Goal: Complete application form

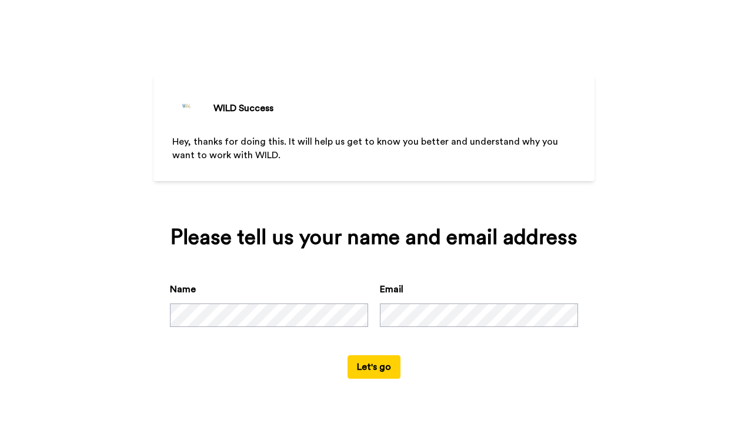
drag, startPoint x: 503, startPoint y: 0, endPoint x: 83, endPoint y: 260, distance: 493.6
click at [83, 260] on div "WILD Success Hey, thanks for doing this. It will help us get to know you better…" at bounding box center [374, 212] width 748 height 424
click at [377, 305] on div "Name Email" at bounding box center [374, 318] width 408 height 73
click at [363, 364] on button "Let's go" at bounding box center [373, 367] width 53 height 24
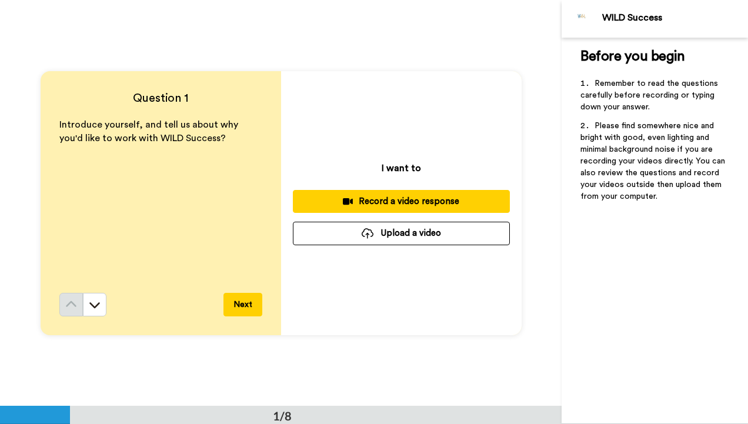
click at [407, 202] on div "Record a video response" at bounding box center [401, 201] width 198 height 12
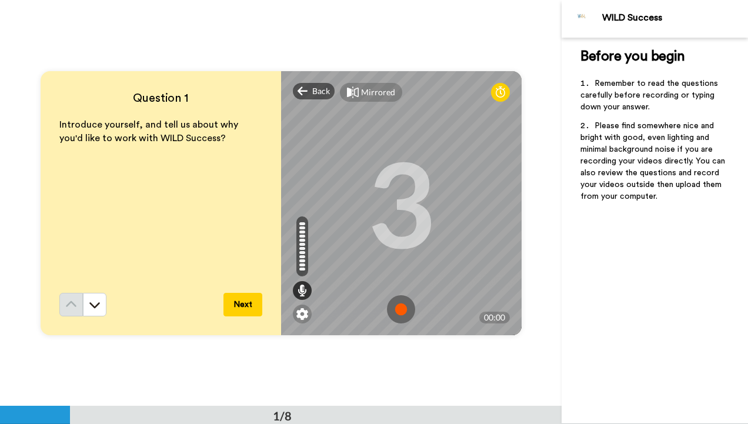
click at [397, 307] on img at bounding box center [401, 309] width 28 height 28
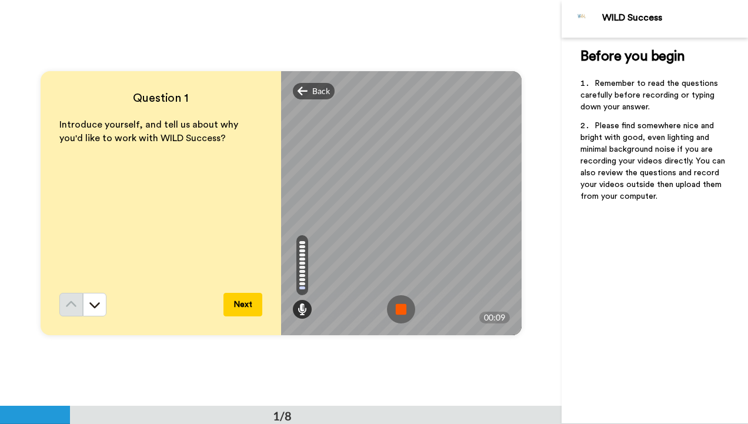
click at [397, 307] on img at bounding box center [401, 309] width 28 height 28
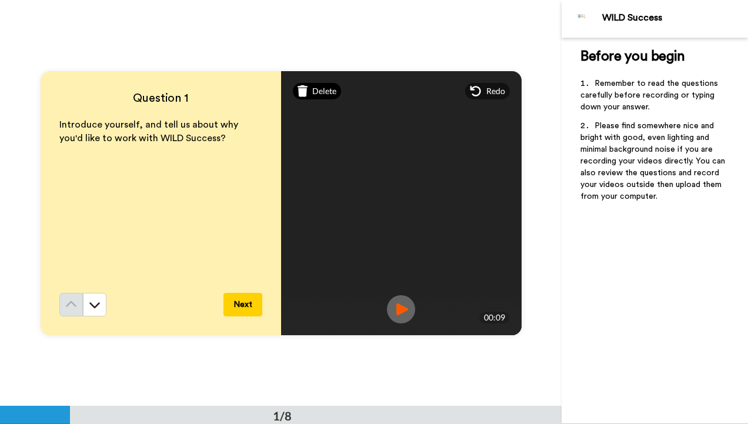
click at [312, 93] on span "Delete" at bounding box center [324, 91] width 24 height 12
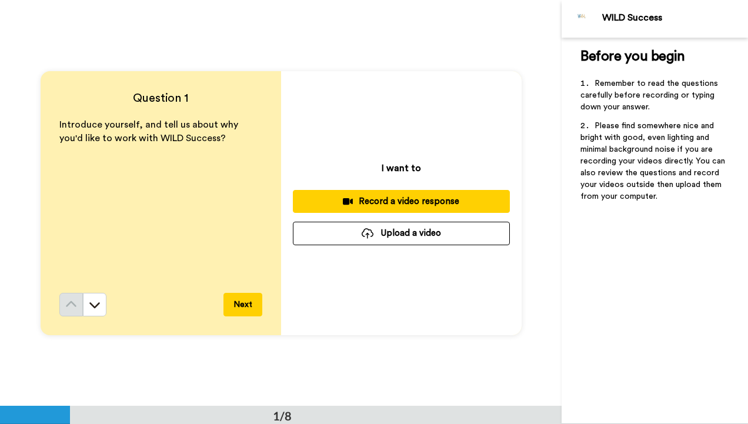
click at [371, 197] on div "Record a video response" at bounding box center [401, 201] width 198 height 12
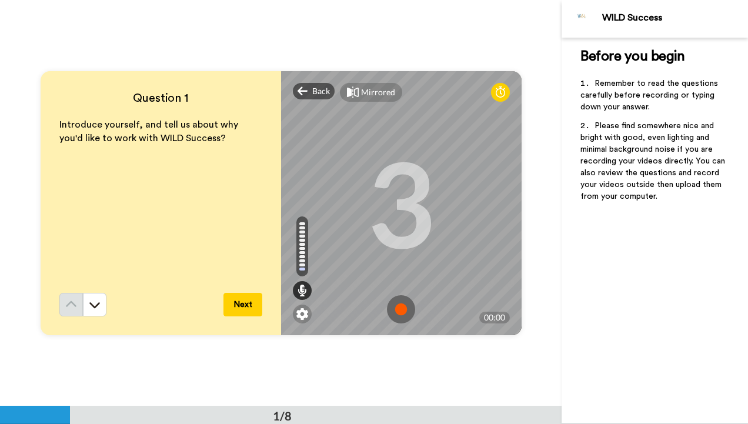
click at [402, 303] on img at bounding box center [401, 309] width 28 height 28
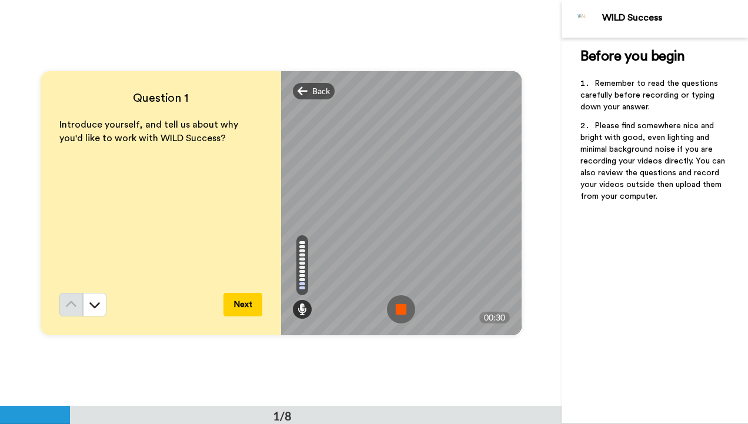
click at [402, 303] on img at bounding box center [401, 309] width 28 height 28
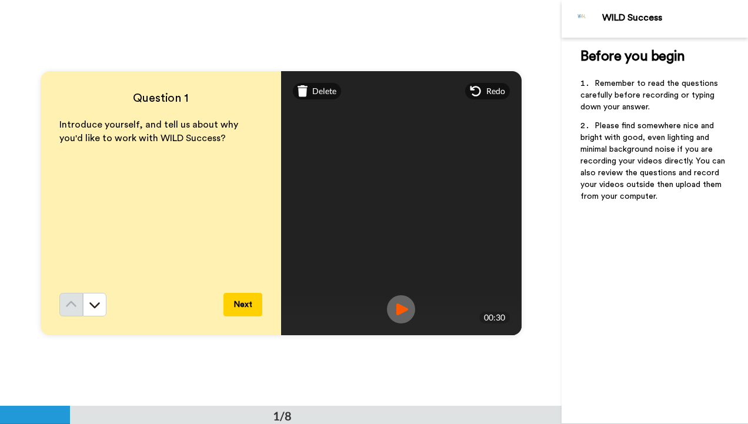
click at [394, 307] on img at bounding box center [401, 309] width 28 height 28
click at [246, 304] on button "Next" at bounding box center [242, 305] width 39 height 24
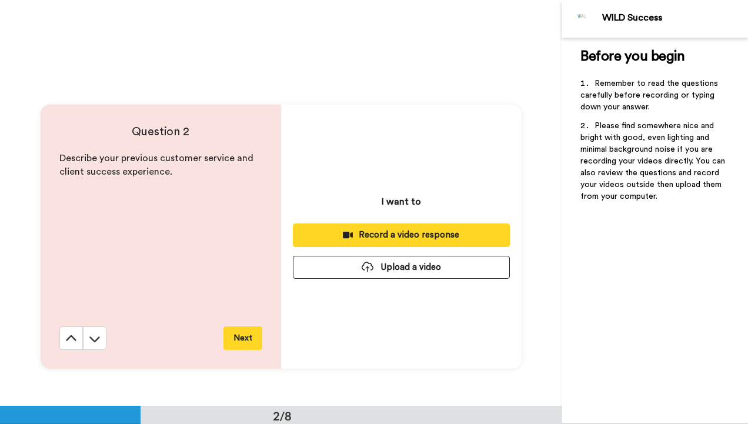
scroll to position [406, 0]
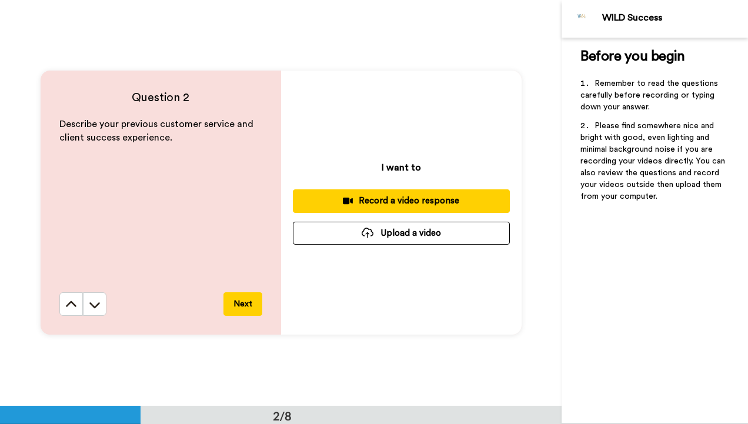
click at [369, 200] on div "Record a video response" at bounding box center [401, 201] width 198 height 12
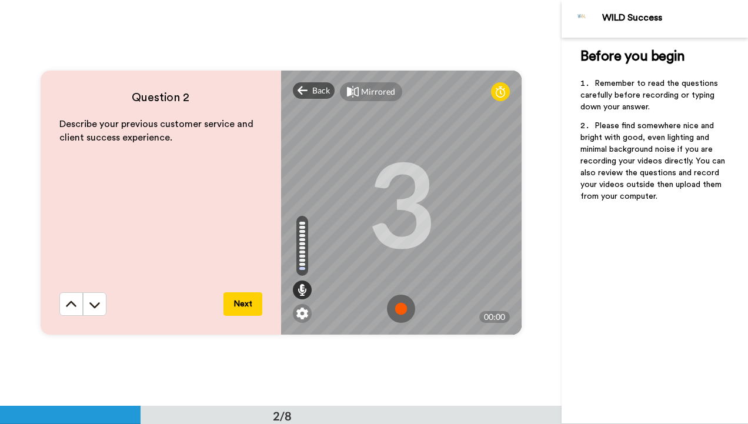
click at [398, 308] on img at bounding box center [401, 308] width 28 height 28
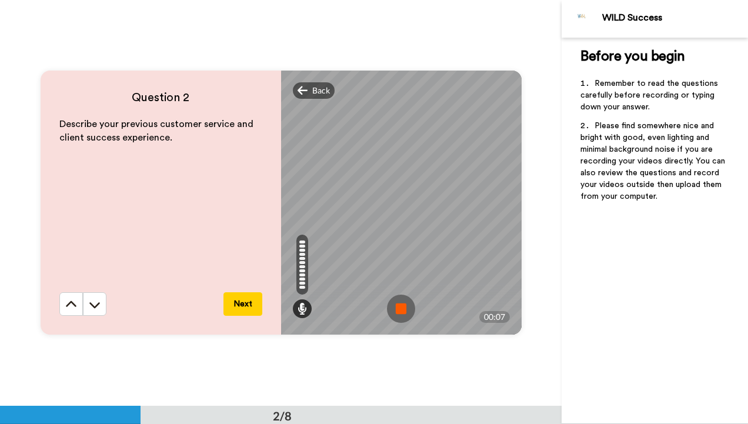
click at [398, 308] on img at bounding box center [401, 308] width 28 height 28
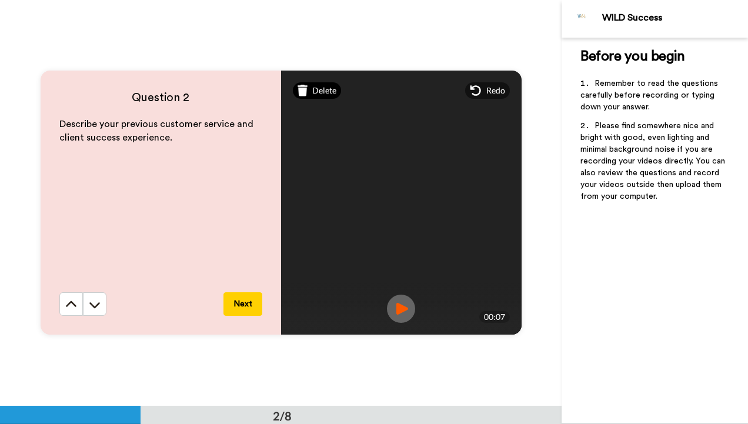
click at [311, 98] on div "Delete" at bounding box center [317, 90] width 49 height 16
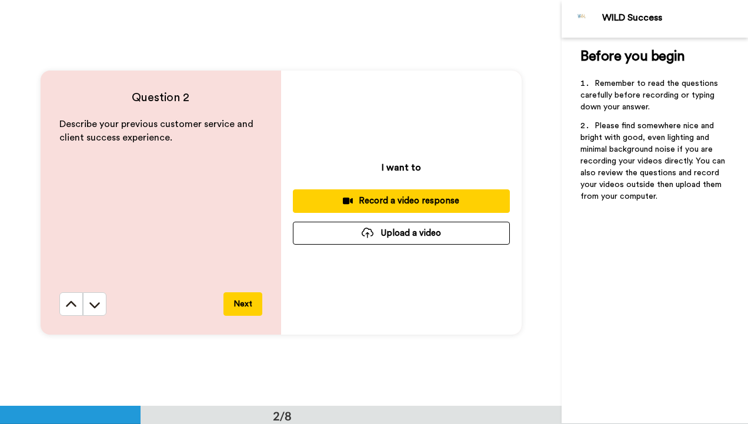
click at [384, 200] on div "Record a video response" at bounding box center [401, 201] width 198 height 12
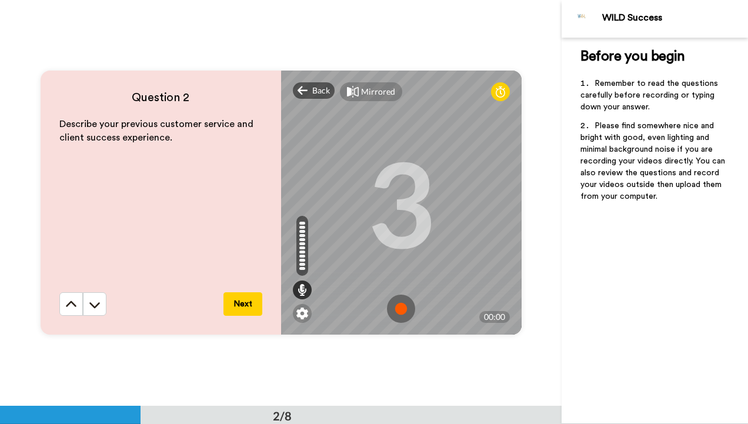
click at [398, 307] on img at bounding box center [401, 308] width 28 height 28
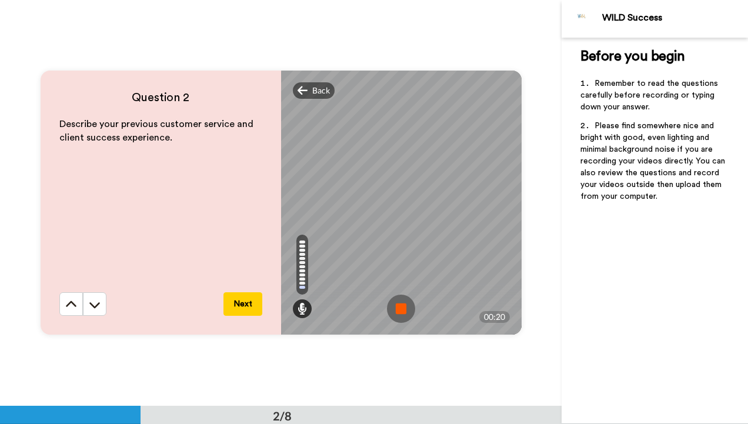
click at [398, 307] on img at bounding box center [401, 308] width 28 height 28
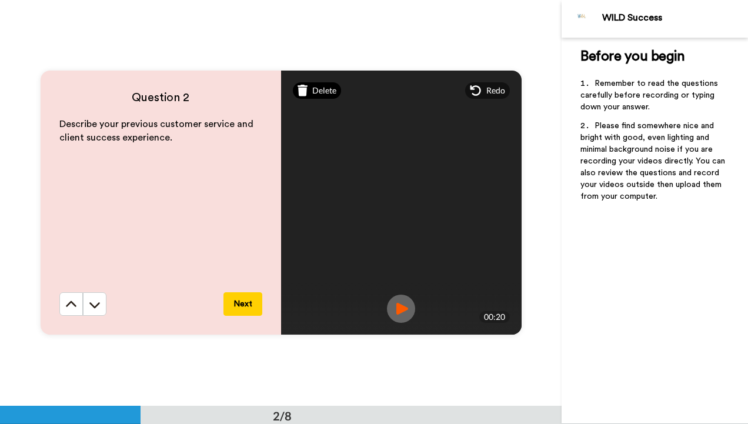
click at [309, 92] on div "Delete" at bounding box center [317, 90] width 49 height 16
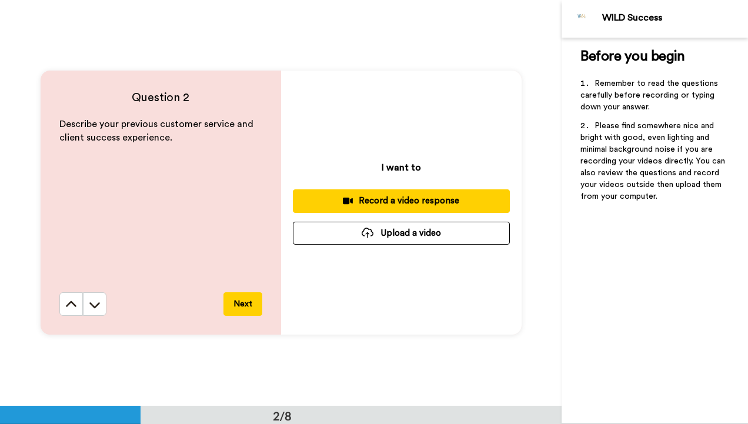
click at [373, 195] on div "Record a video response" at bounding box center [401, 201] width 198 height 12
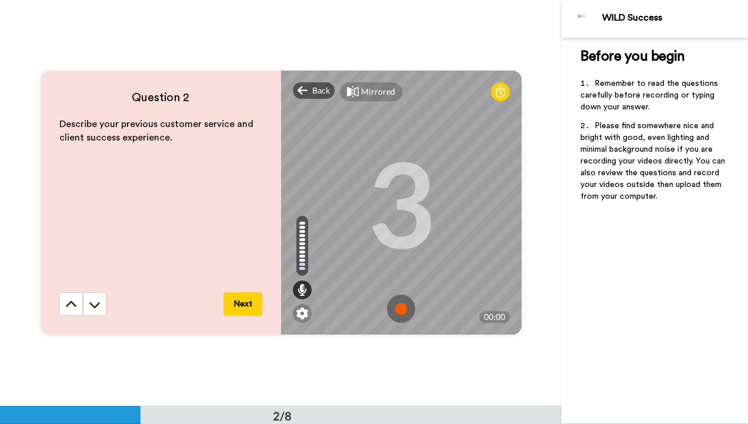
click at [397, 307] on img at bounding box center [401, 308] width 28 height 28
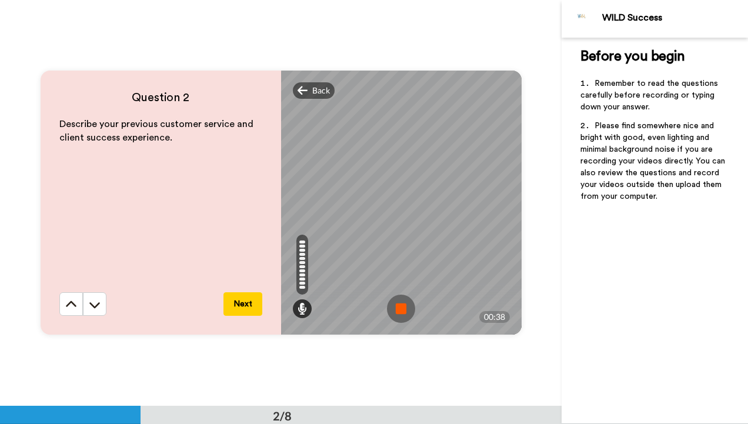
click at [397, 307] on img at bounding box center [401, 308] width 28 height 28
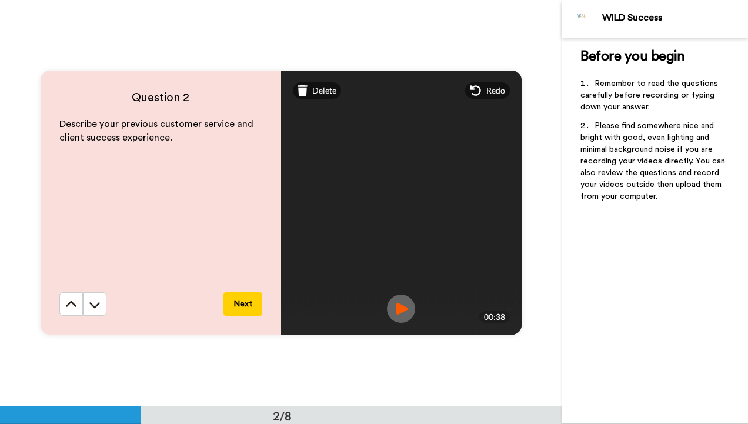
click at [403, 310] on img at bounding box center [401, 308] width 28 height 28
click at [237, 306] on button "Next" at bounding box center [242, 304] width 39 height 24
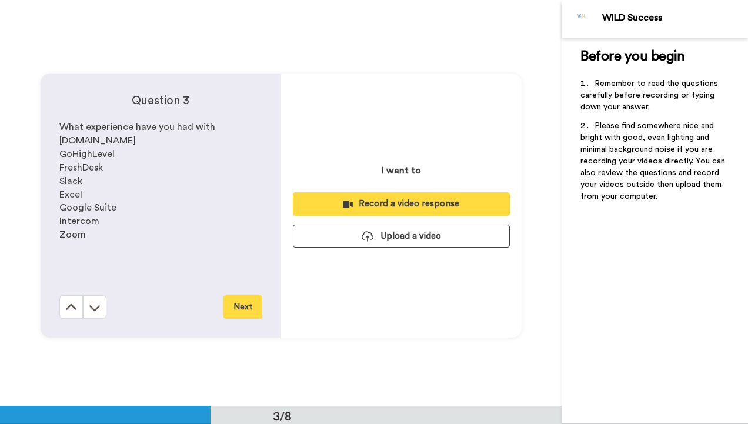
scroll to position [812, 0]
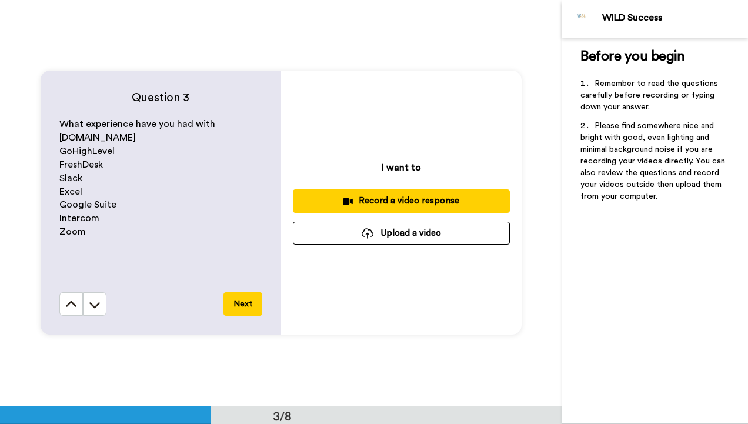
click at [343, 193] on button "Record a video response" at bounding box center [401, 200] width 217 height 23
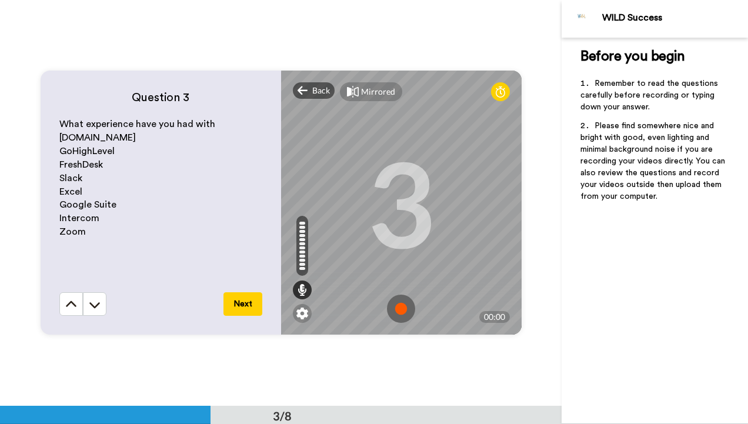
click at [398, 308] on img at bounding box center [401, 308] width 28 height 28
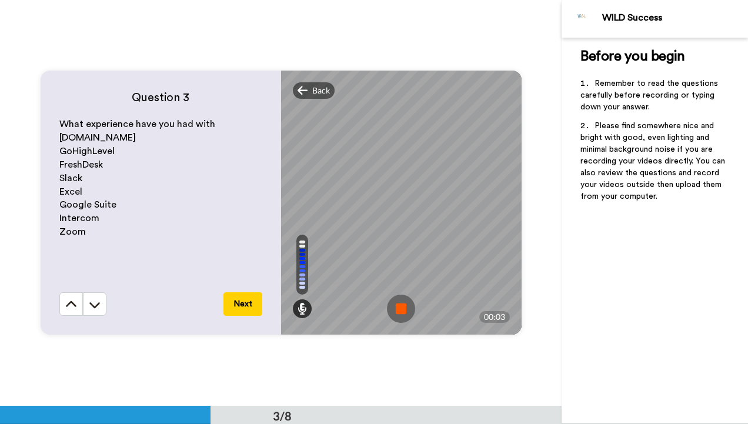
click at [400, 302] on img at bounding box center [401, 308] width 28 height 28
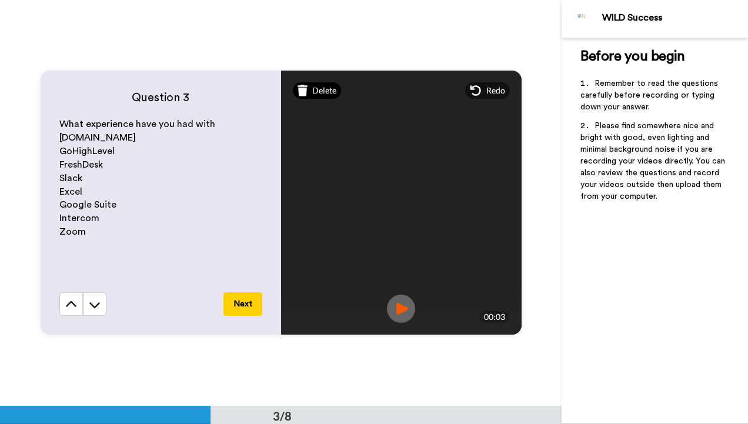
click at [307, 92] on div "Delete" at bounding box center [317, 90] width 49 height 16
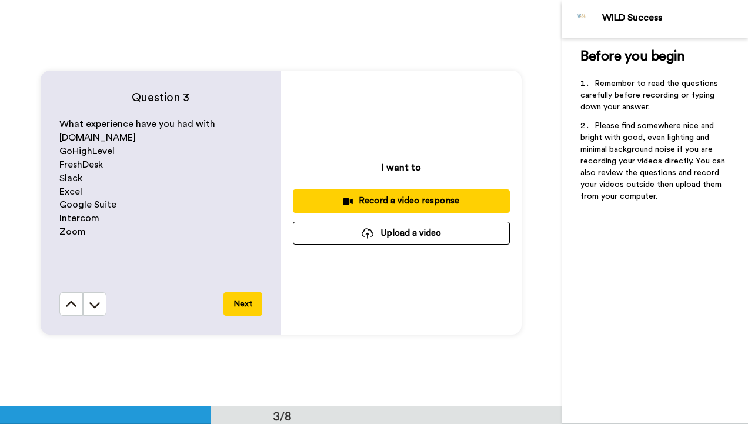
click at [365, 199] on div "Record a video response" at bounding box center [401, 201] width 198 height 12
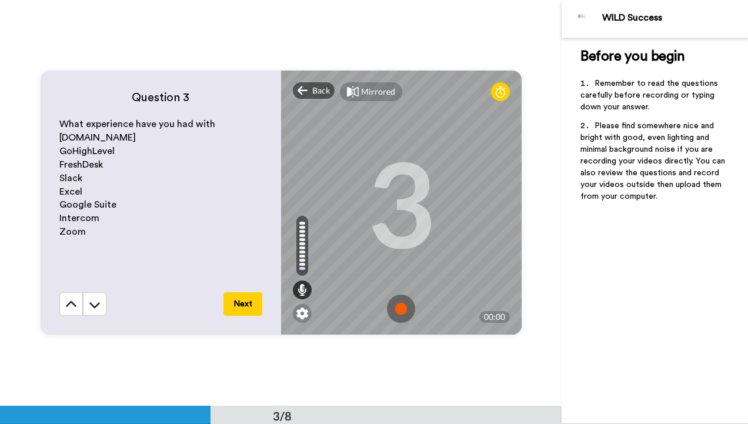
click at [393, 294] on img at bounding box center [401, 308] width 28 height 28
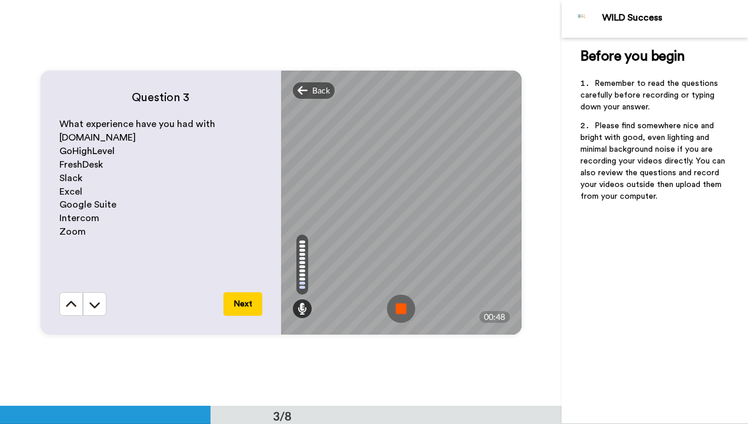
click at [396, 303] on img at bounding box center [401, 308] width 28 height 28
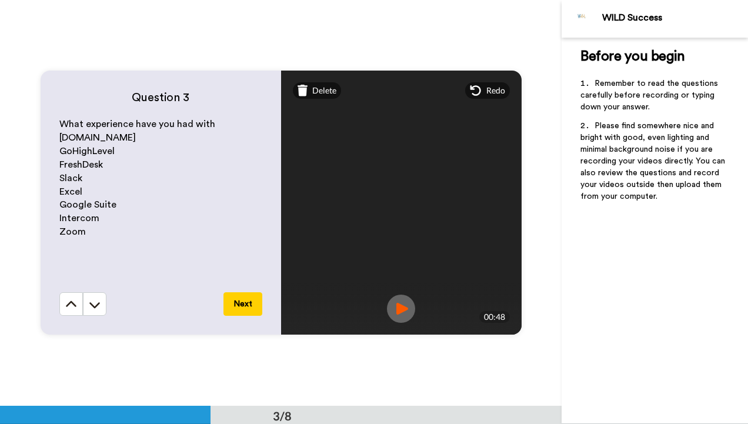
click at [399, 303] on img at bounding box center [401, 308] width 28 height 28
click at [318, 95] on span "Delete" at bounding box center [324, 91] width 24 height 12
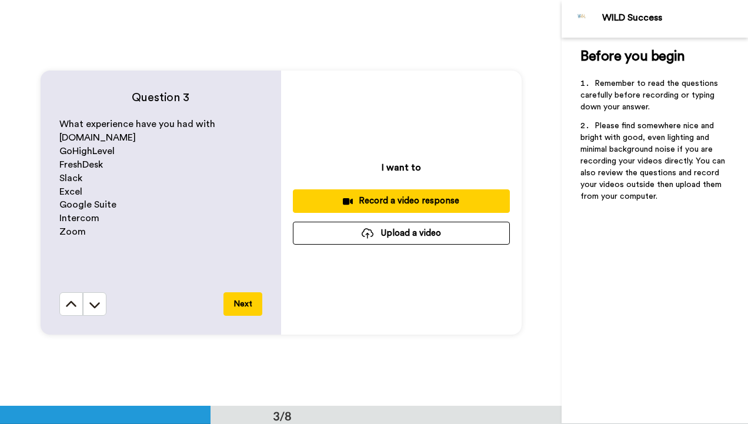
click at [381, 201] on div "Record a video response" at bounding box center [401, 201] width 198 height 12
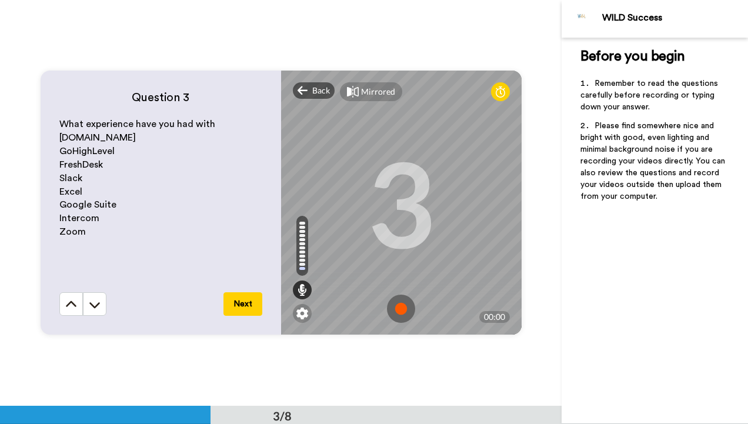
click at [396, 308] on img at bounding box center [401, 308] width 28 height 28
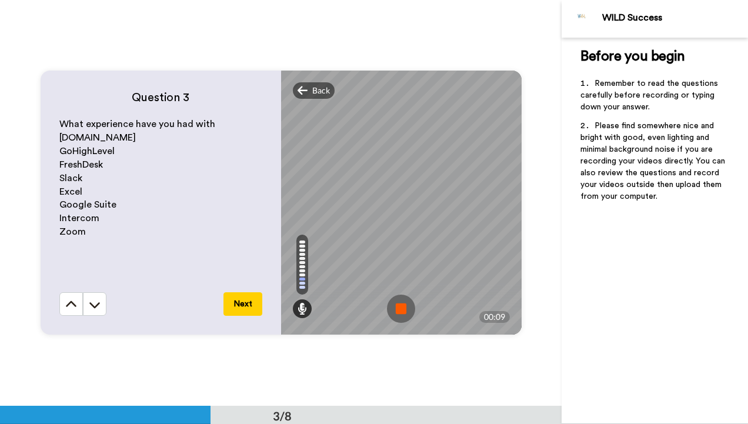
click at [396, 308] on img at bounding box center [401, 308] width 28 height 28
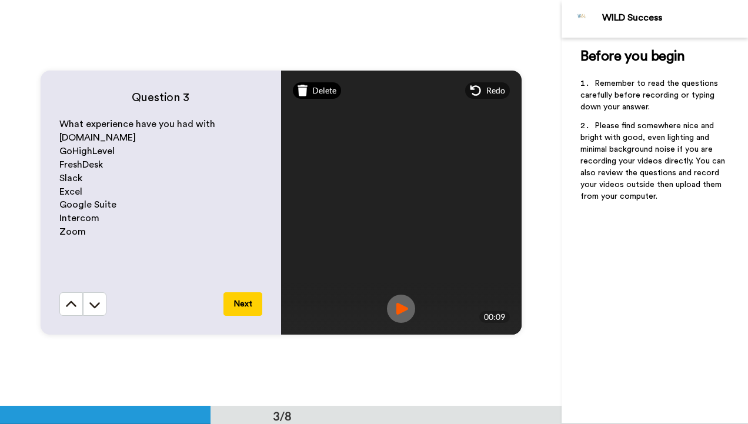
click at [319, 91] on span "Delete" at bounding box center [324, 91] width 24 height 12
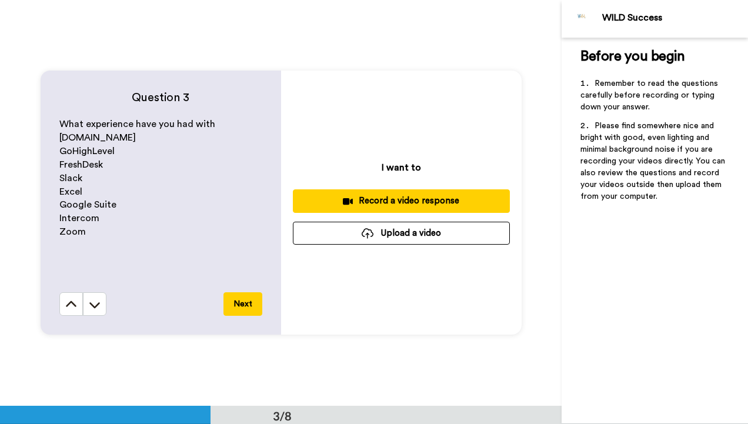
click at [371, 203] on div "Record a video response" at bounding box center [401, 201] width 198 height 12
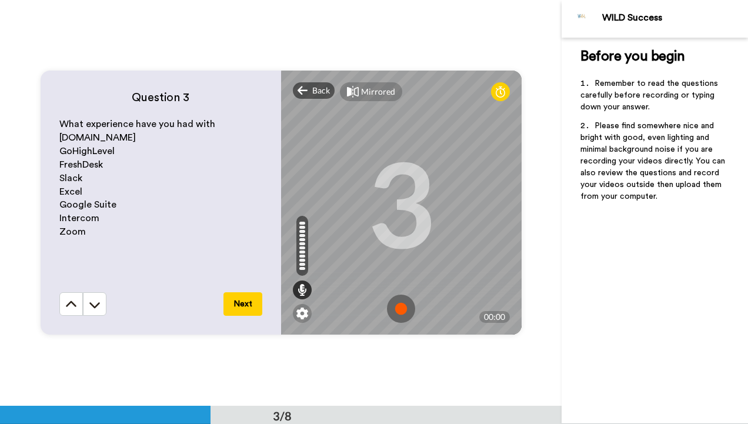
click at [397, 304] on img at bounding box center [401, 308] width 28 height 28
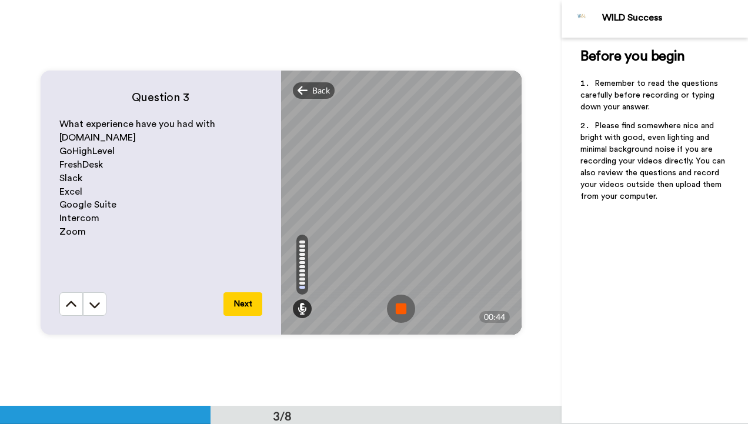
click at [397, 304] on img at bounding box center [401, 308] width 28 height 28
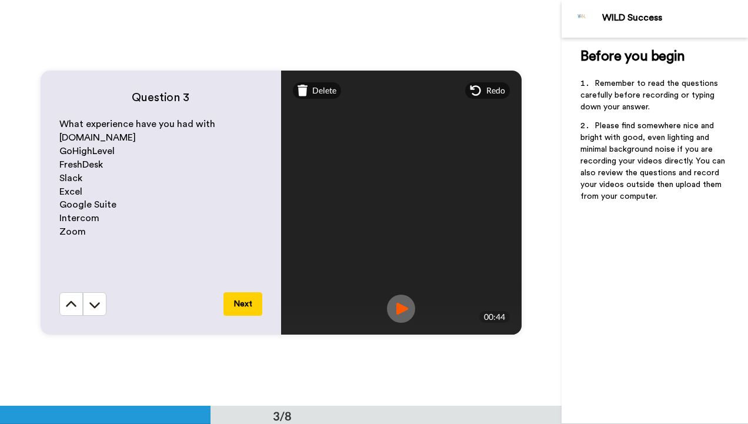
click at [398, 300] on img at bounding box center [401, 308] width 28 height 28
click at [238, 300] on button "Next" at bounding box center [242, 304] width 39 height 24
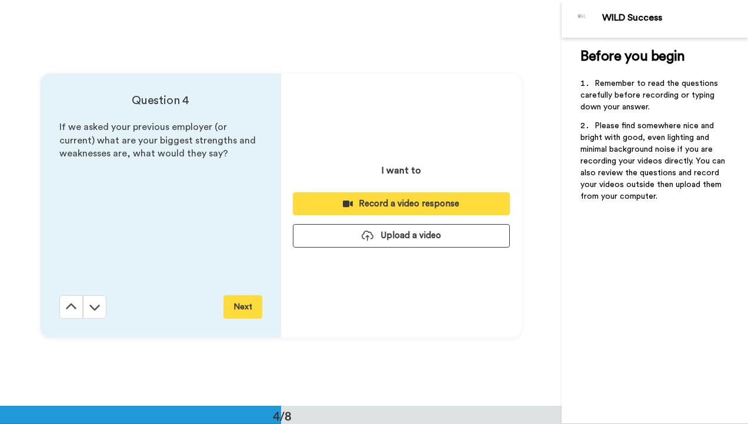
scroll to position [1218, 0]
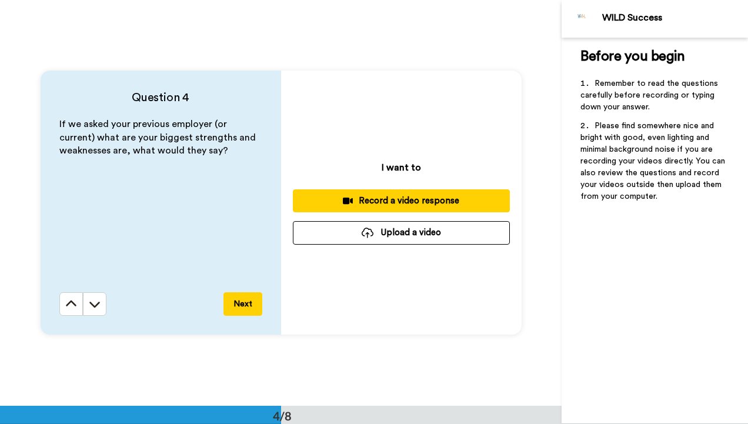
click at [363, 199] on div "Record a video response" at bounding box center [401, 201] width 198 height 12
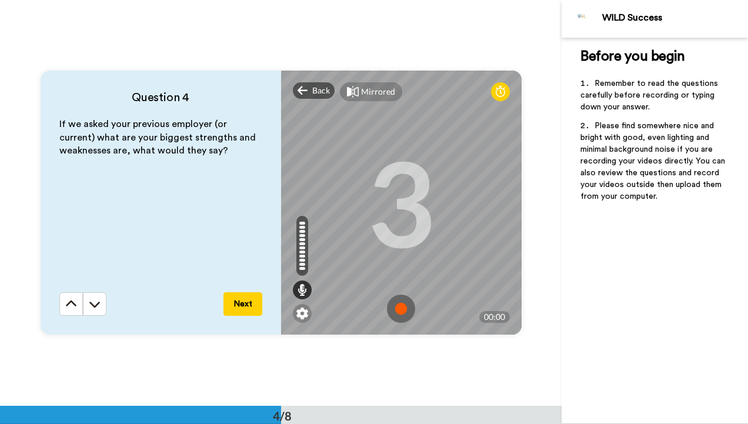
click at [397, 304] on img at bounding box center [401, 308] width 28 height 28
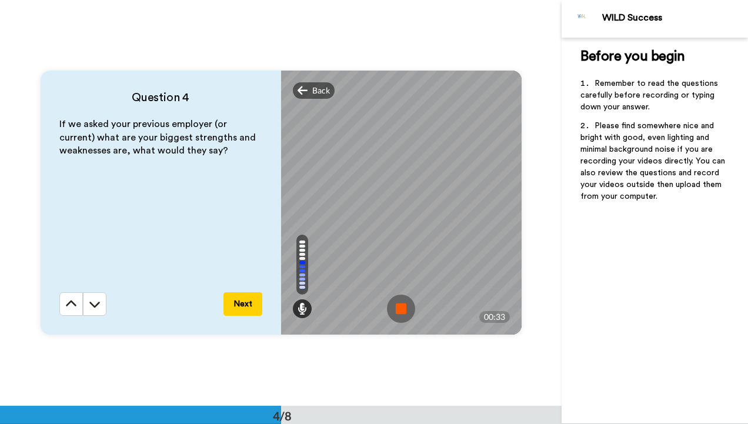
click at [397, 304] on img at bounding box center [401, 308] width 28 height 28
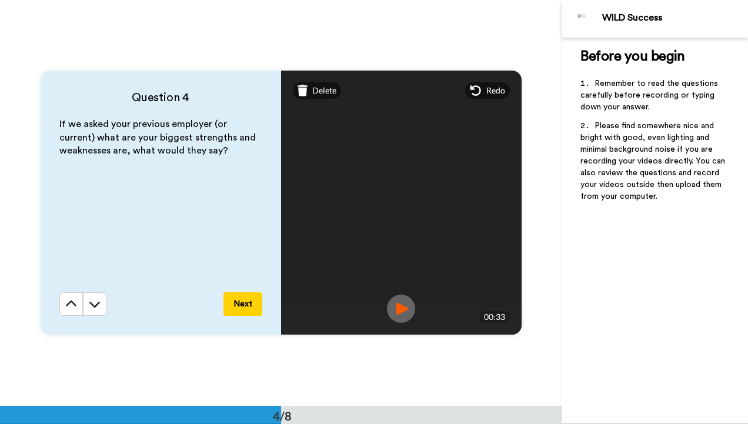
click at [403, 310] on img at bounding box center [401, 308] width 28 height 28
click at [242, 307] on button "Next" at bounding box center [242, 304] width 39 height 24
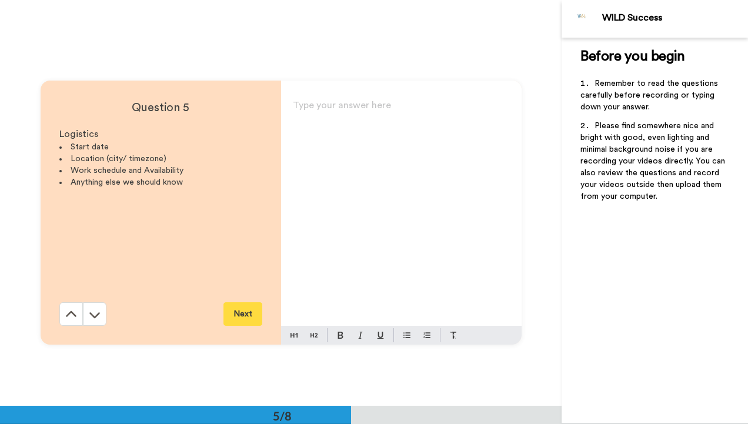
scroll to position [1623, 0]
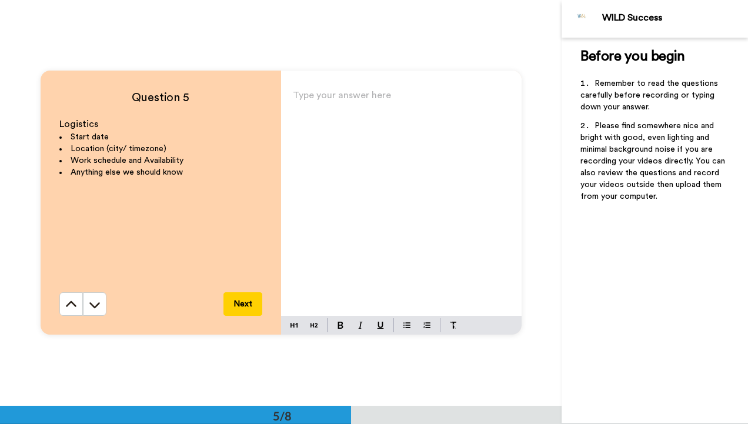
click at [323, 138] on div "Type your answer here ﻿" at bounding box center [401, 201] width 240 height 229
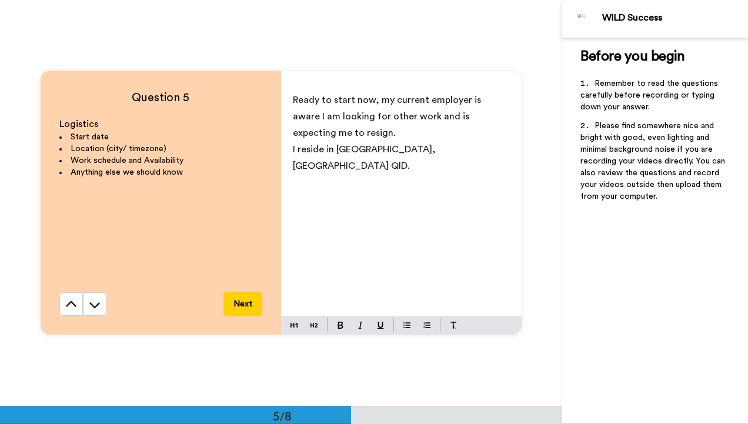
click at [310, 175] on div "Ready to start now, my current employer is aware I am looking for other work an…" at bounding box center [401, 201] width 240 height 229
click at [415, 185] on p "My uni is mostly virtual from 4-6 pm on Wednesdays and Thursdays" at bounding box center [401, 190] width 217 height 33
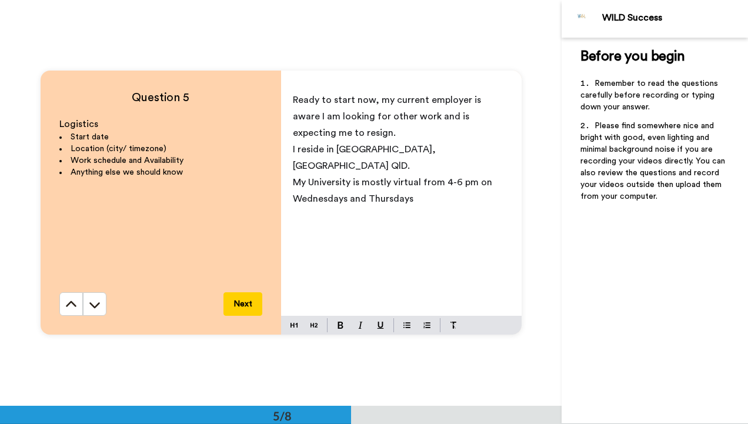
click at [426, 182] on p "My University is mostly virtual from 4-6 pm on Wednesdays and Thursdays" at bounding box center [401, 190] width 217 height 33
click at [405, 184] on span "My University is mostly virtual from 4-6 pm on Wednesdays and Thursdays. Other …" at bounding box center [401, 199] width 217 height 42
click at [475, 206] on p "My University is mostly virtual from 4-6 pm on Wednesdays and Thursdays as it i…" at bounding box center [401, 198] width 217 height 49
click at [471, 183] on span "My University is mostly virtual from 4-6 pm on Wednesdays and Thursdays as it i…" at bounding box center [400, 199] width 215 height 42
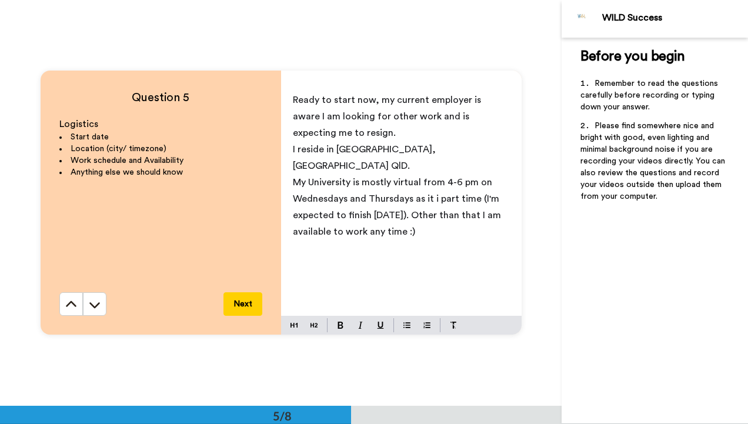
click at [240, 299] on button "Next" at bounding box center [242, 304] width 39 height 24
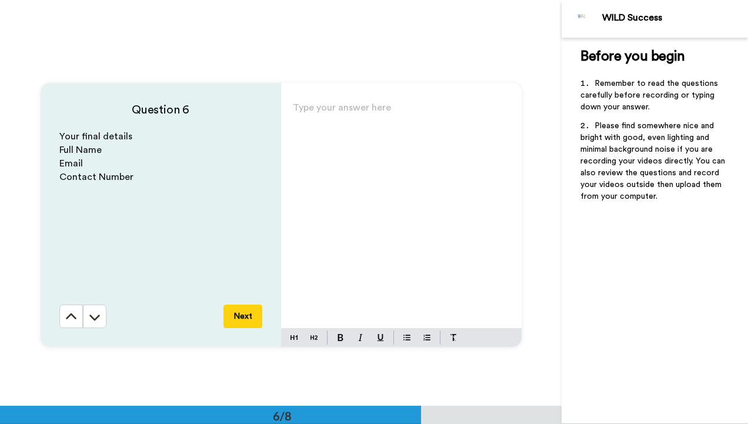
scroll to position [2029, 0]
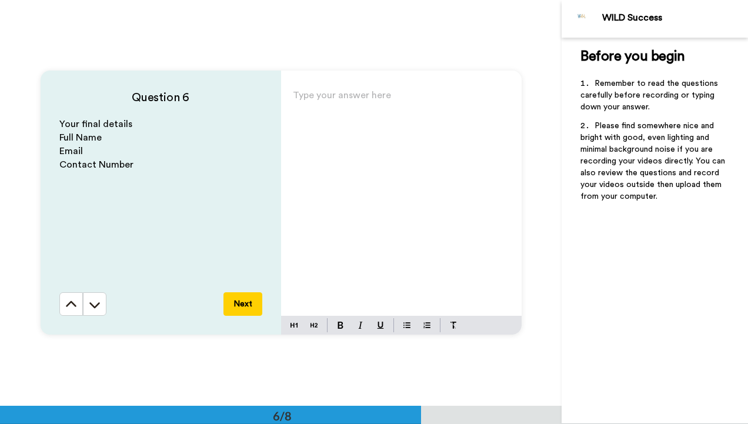
click at [324, 127] on div "Type your answer here ﻿" at bounding box center [401, 201] width 240 height 229
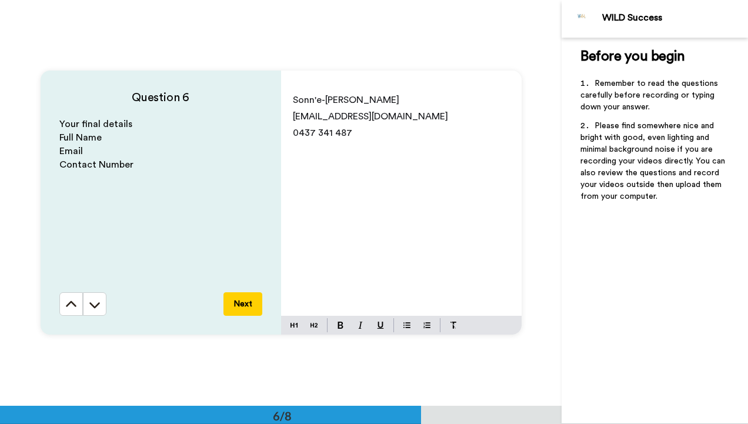
click at [237, 298] on button "Next" at bounding box center [242, 304] width 39 height 24
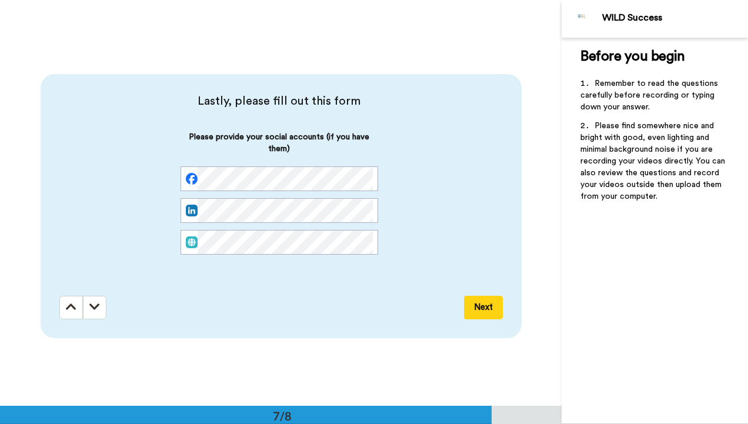
scroll to position [2435, 0]
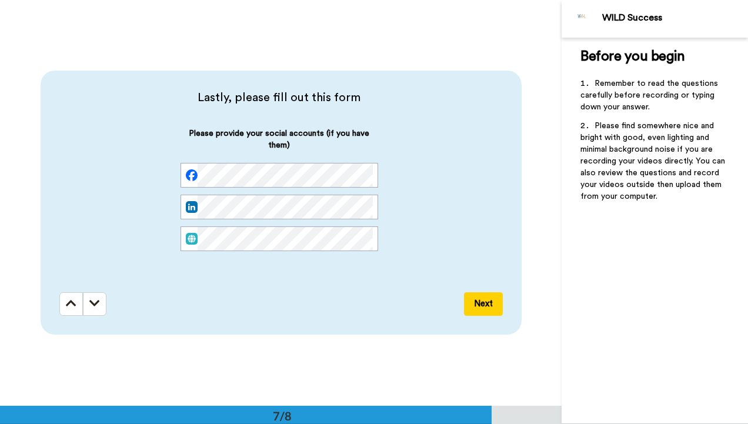
click at [470, 300] on button "Next" at bounding box center [483, 304] width 39 height 24
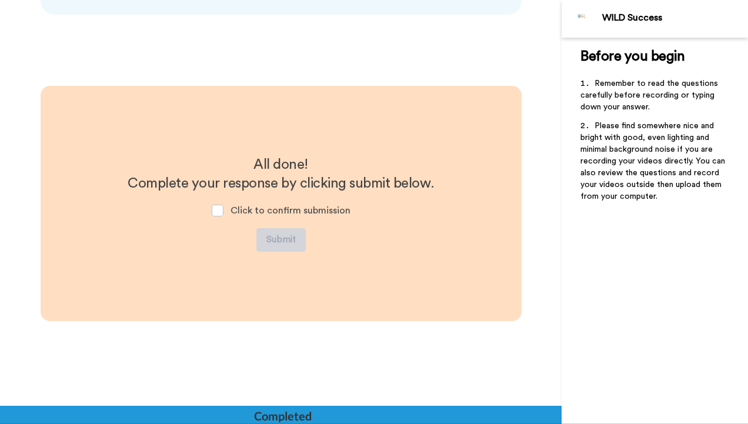
scroll to position [2755, 0]
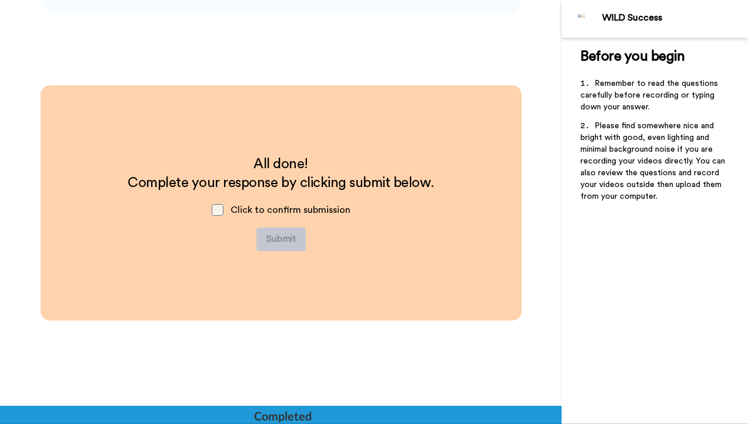
click at [216, 208] on span at bounding box center [218, 210] width 12 height 12
click at [266, 237] on button "Submit" at bounding box center [280, 239] width 49 height 24
